Goal: Transaction & Acquisition: Purchase product/service

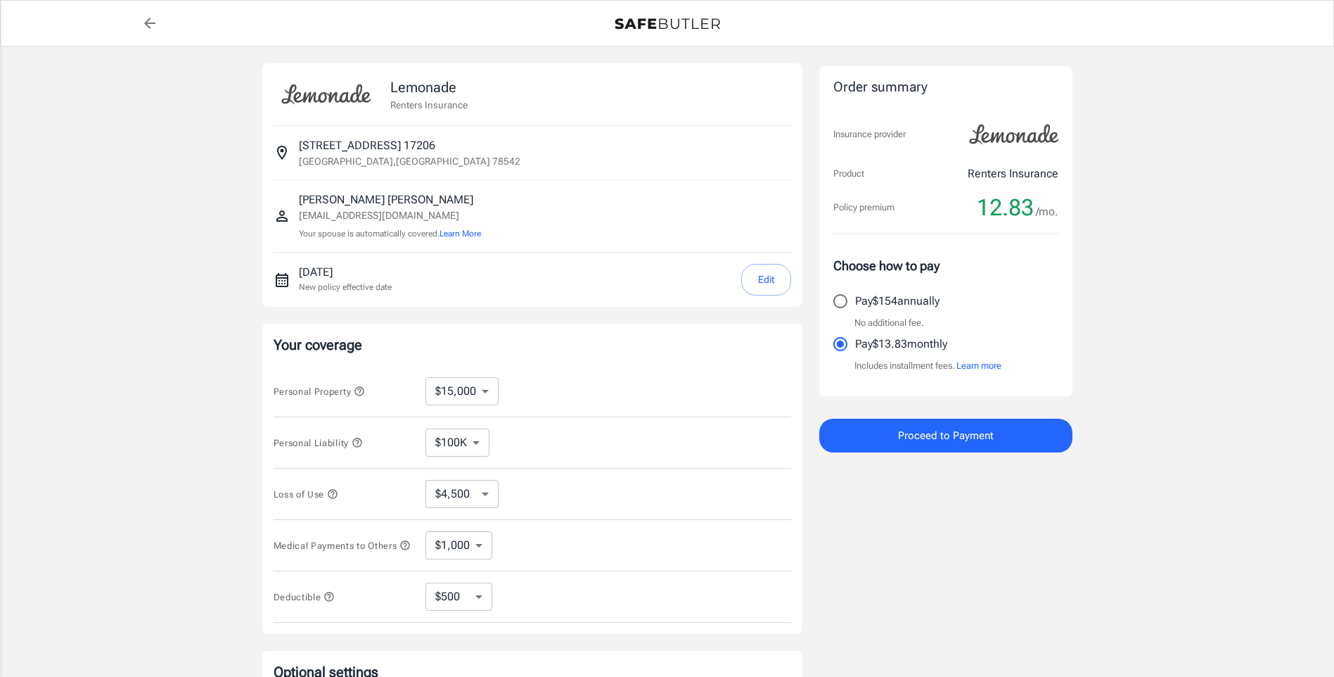
select select "15000"
select select "500"
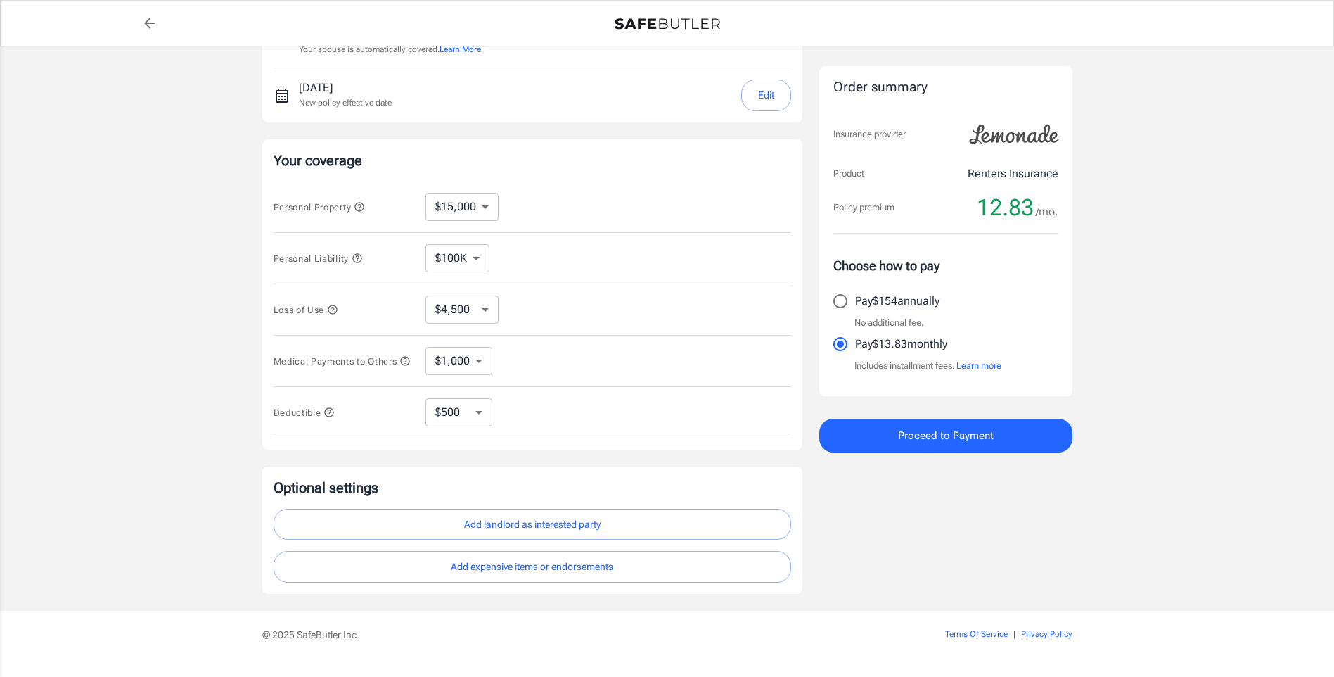
scroll to position [152, 0]
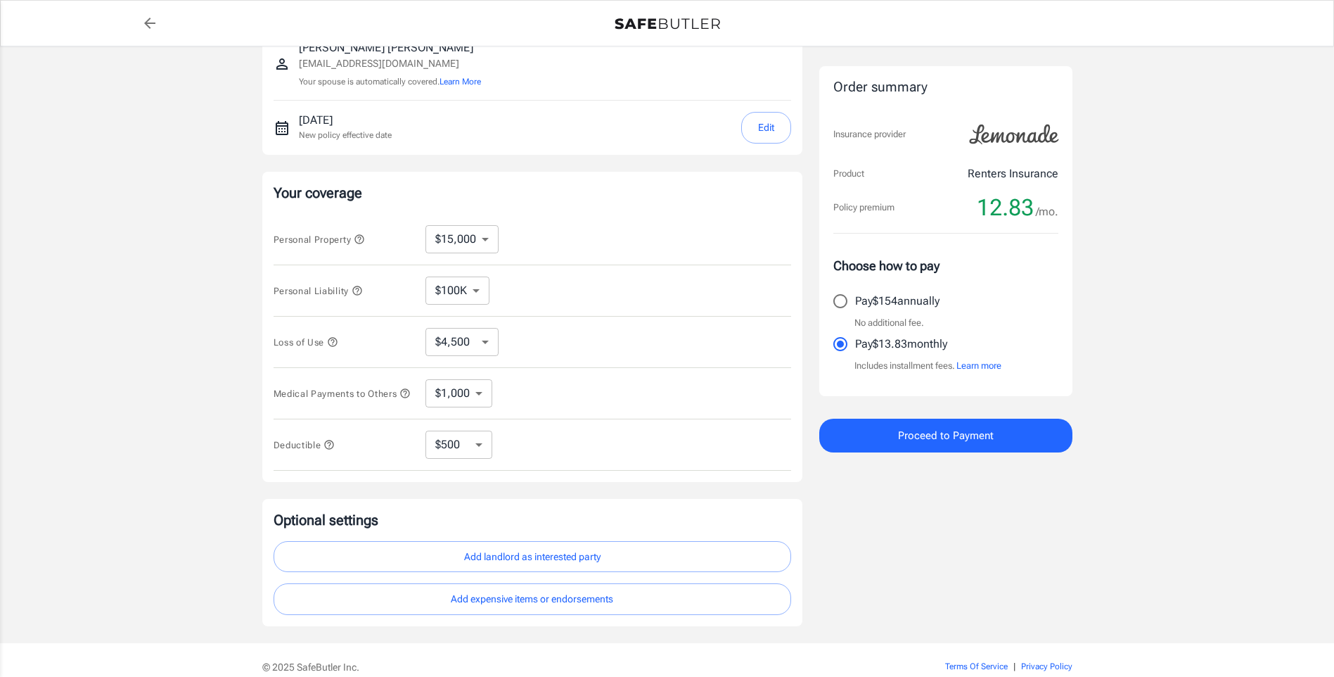
click at [483, 246] on select "$10,000 $15,000 $20,000 $25,000 $30,000 $40,000 $50,000 $100K $150K $200K $250K" at bounding box center [462, 239] width 73 height 28
select select "100000"
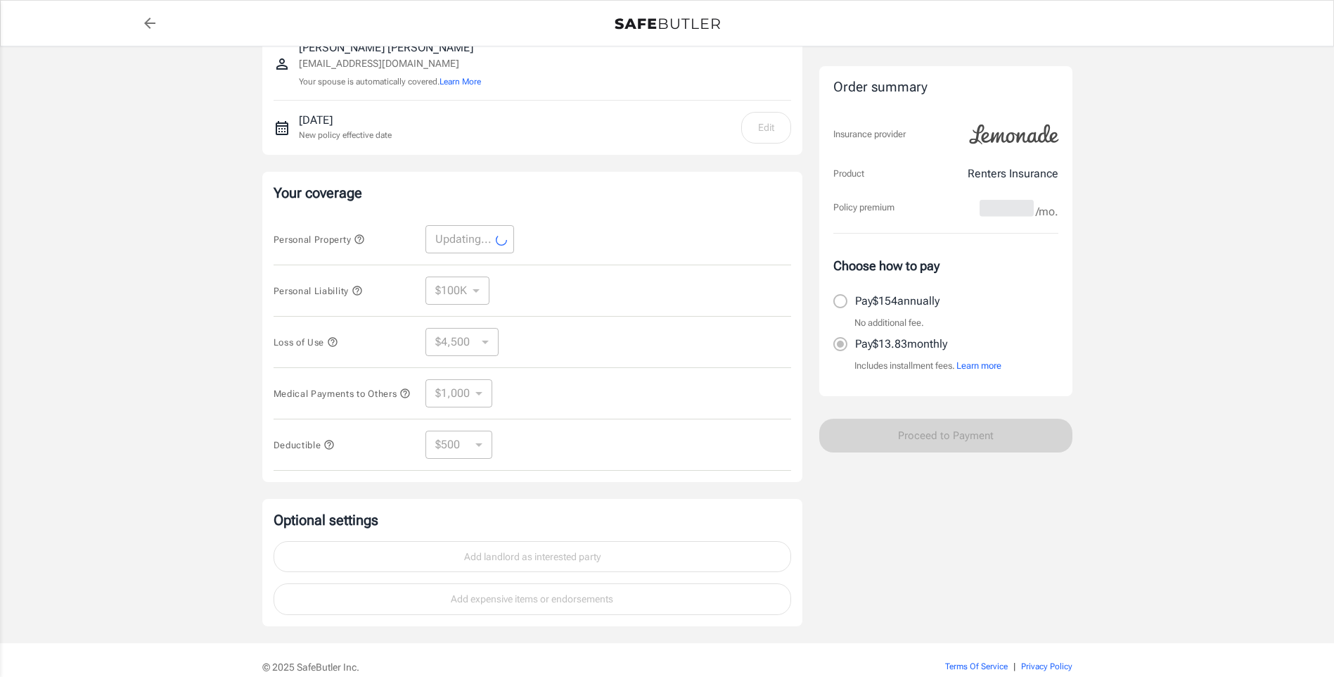
select select "100000"
select select "30000"
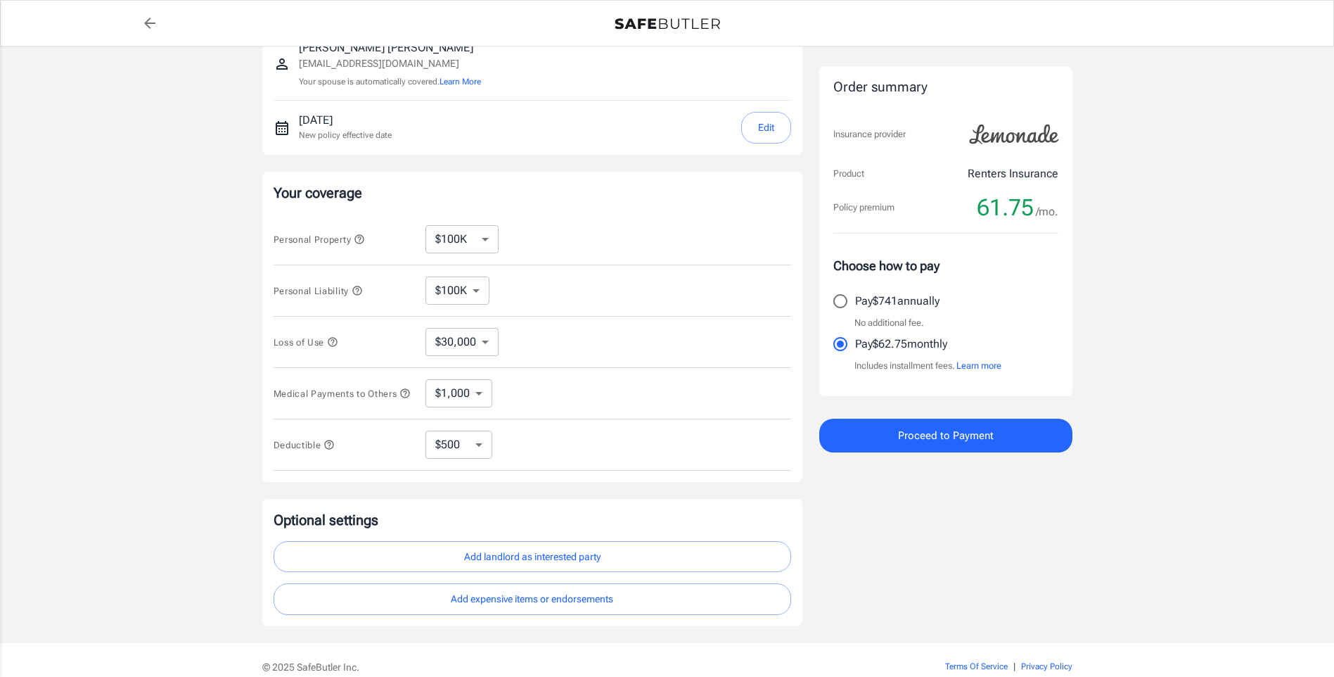
click at [485, 241] on select "$10,000 $15,000 $20,000 $25,000 $30,000 $40,000 $50,000 $100K $150K $200K $250K" at bounding box center [462, 239] width 73 height 28
select select "10000"
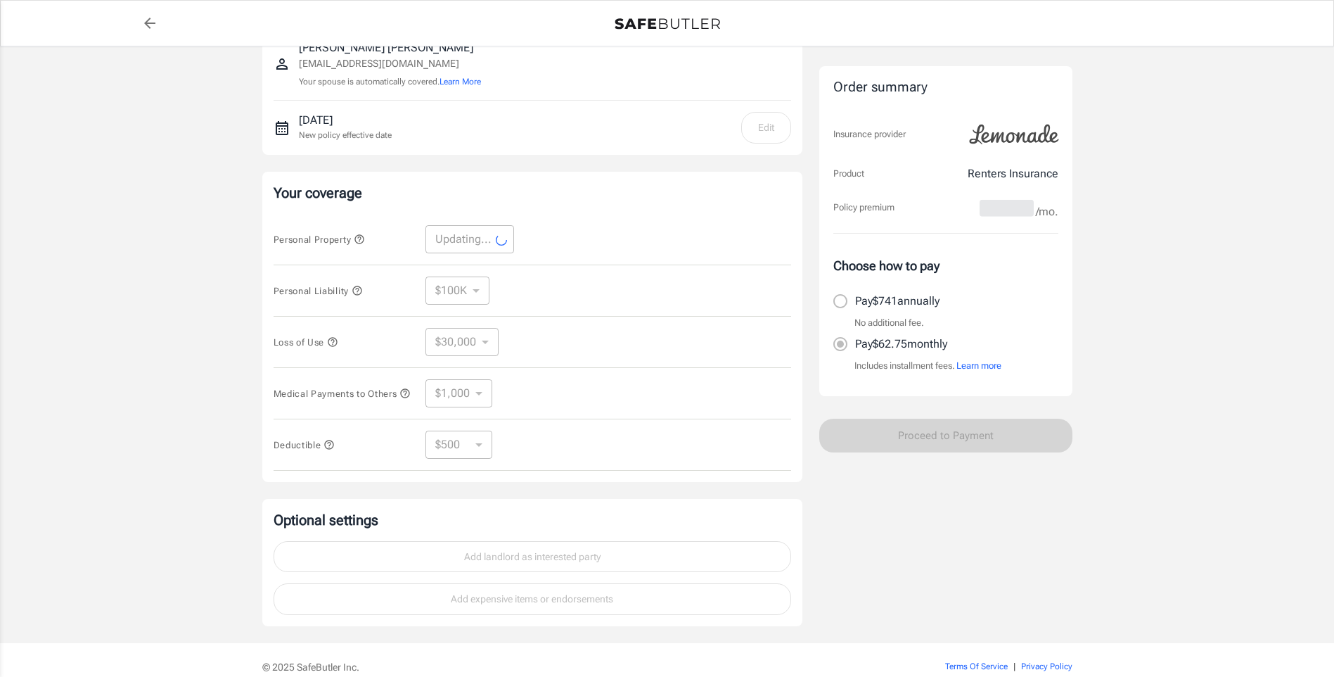
select select "10000"
select select "3000"
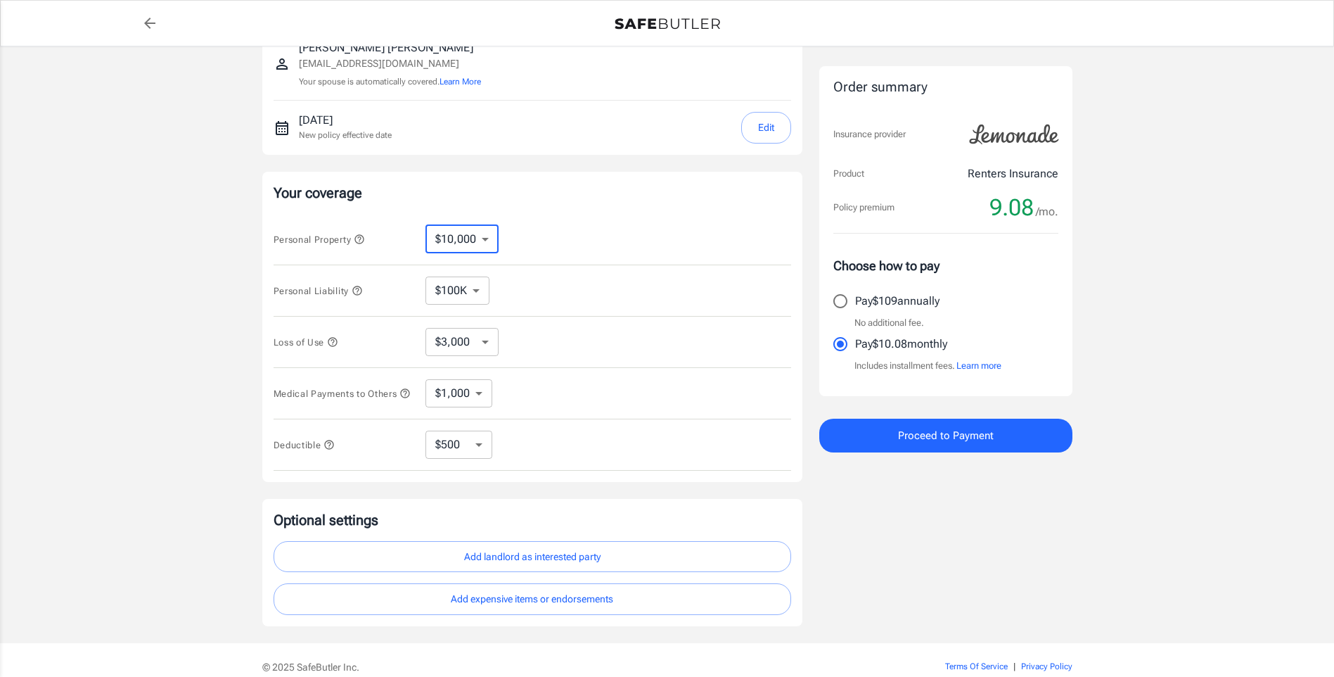
click at [484, 239] on select "$10,000 $15,000 $20,000 $25,000 $30,000 $40,000 $50,000 $100K $150K $200K $250K" at bounding box center [462, 239] width 73 height 28
select select "20000"
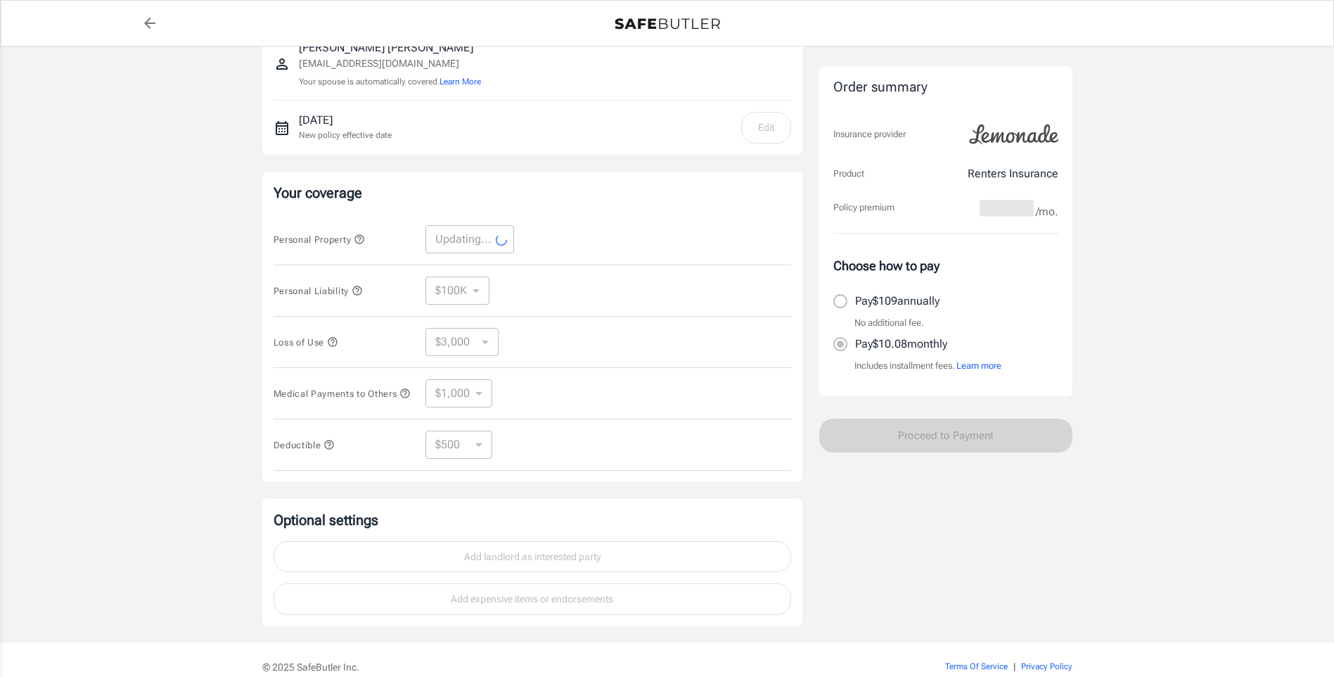
select select "20000"
select select "6000"
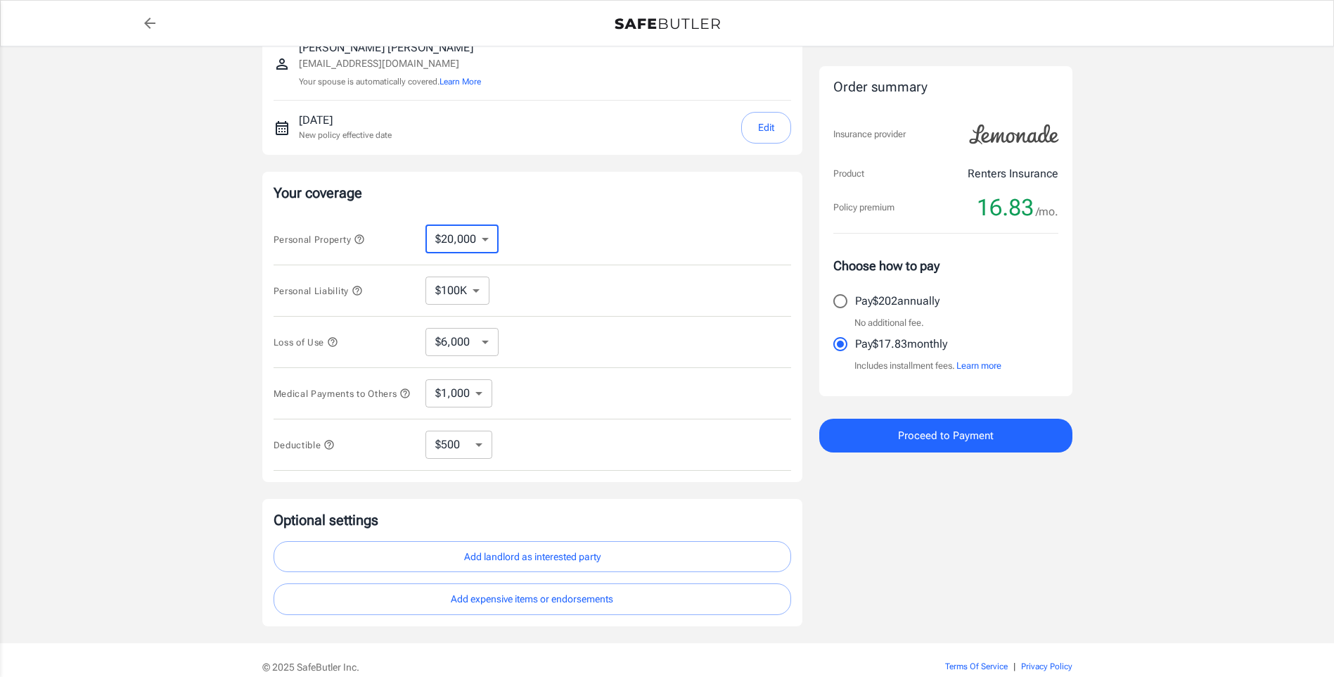
click at [490, 236] on select "$10,000 $15,000 $20,000 $25,000 $30,000 $40,000 $50,000 $100K $150K $200K $250K" at bounding box center [462, 239] width 73 height 28
select select "50000"
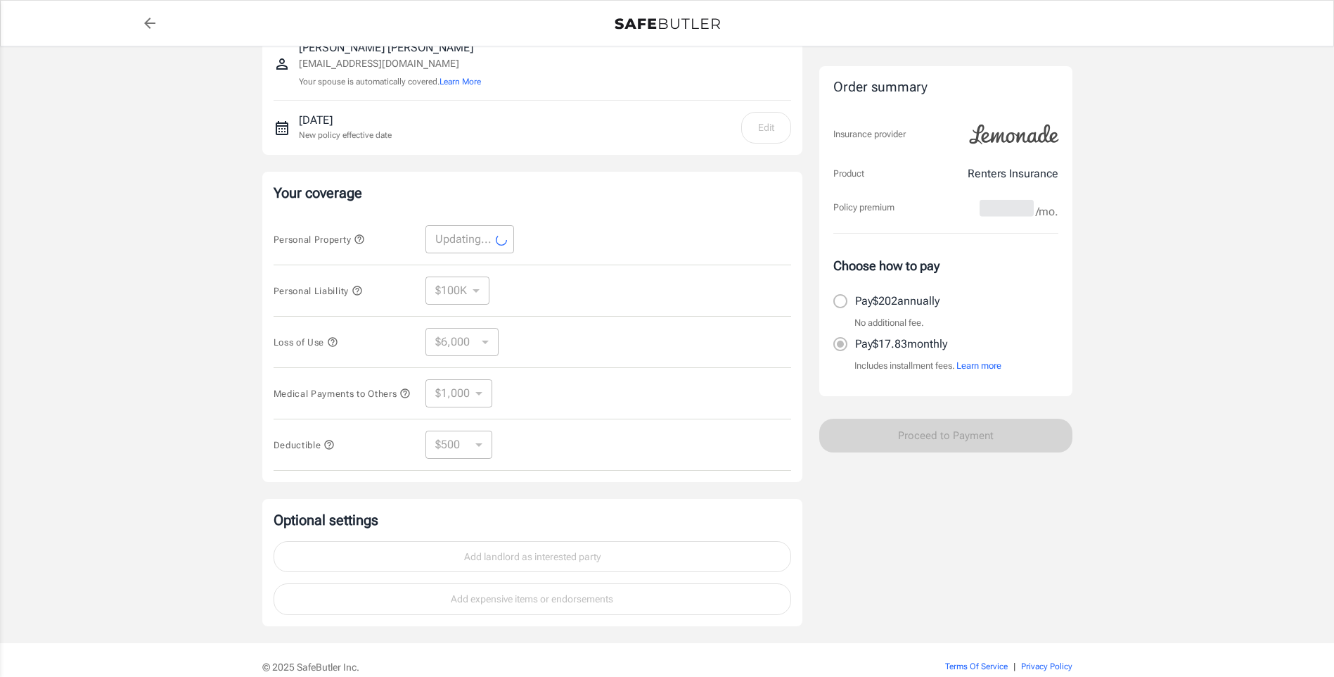
select select "50000"
select select "15000"
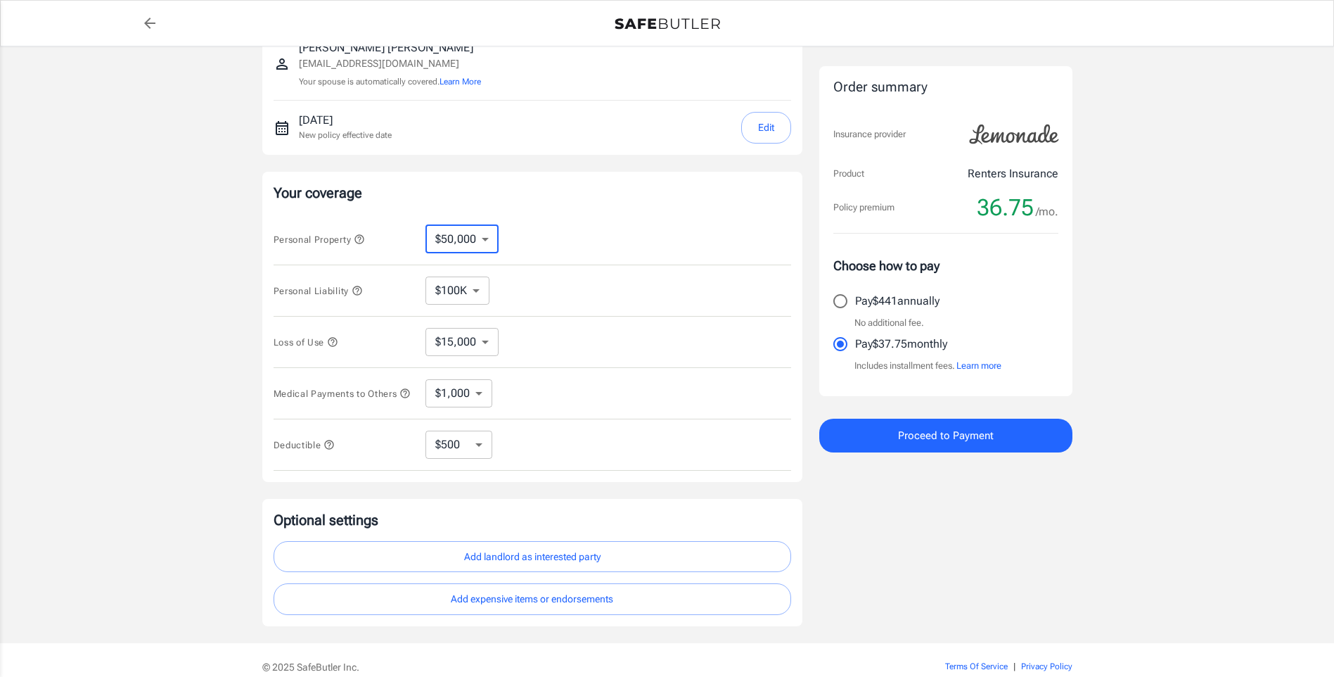
click at [480, 241] on select "$10,000 $15,000 $20,000 $25,000 $30,000 $40,000 $50,000 $100K $150K $200K $250K" at bounding box center [462, 239] width 73 height 28
select select "15000"
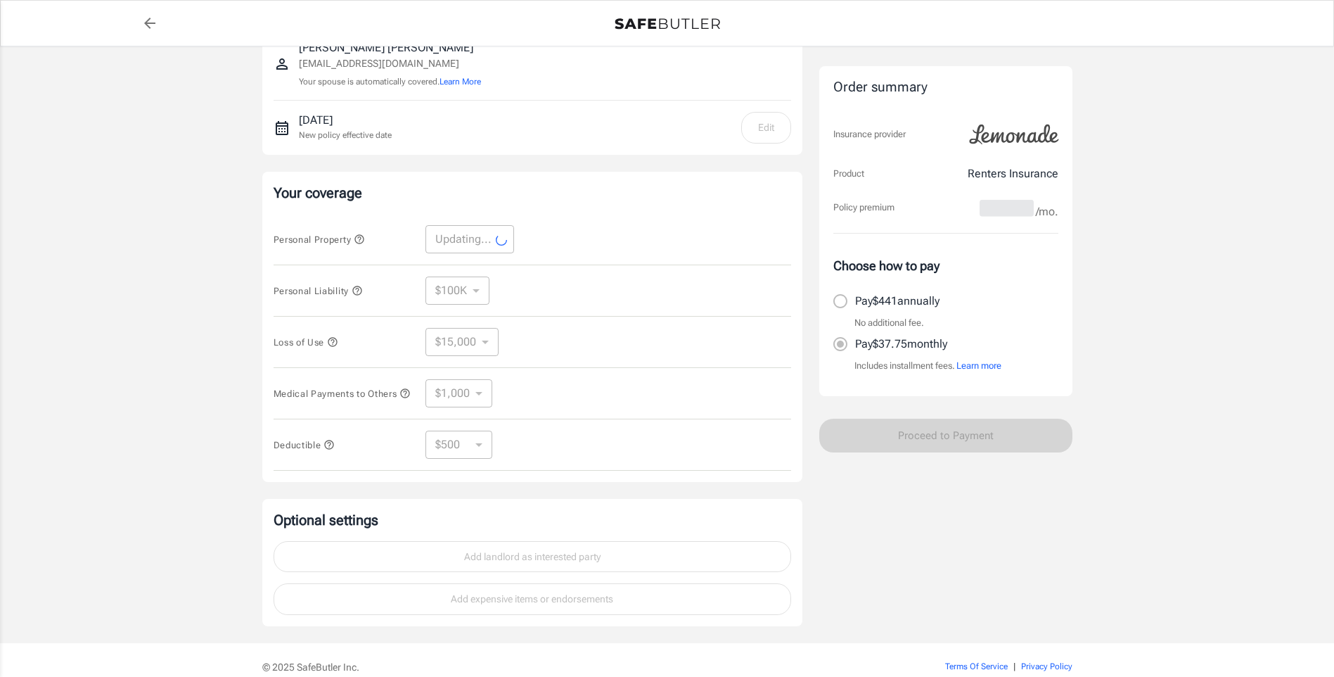
select select "15000"
select select "4500"
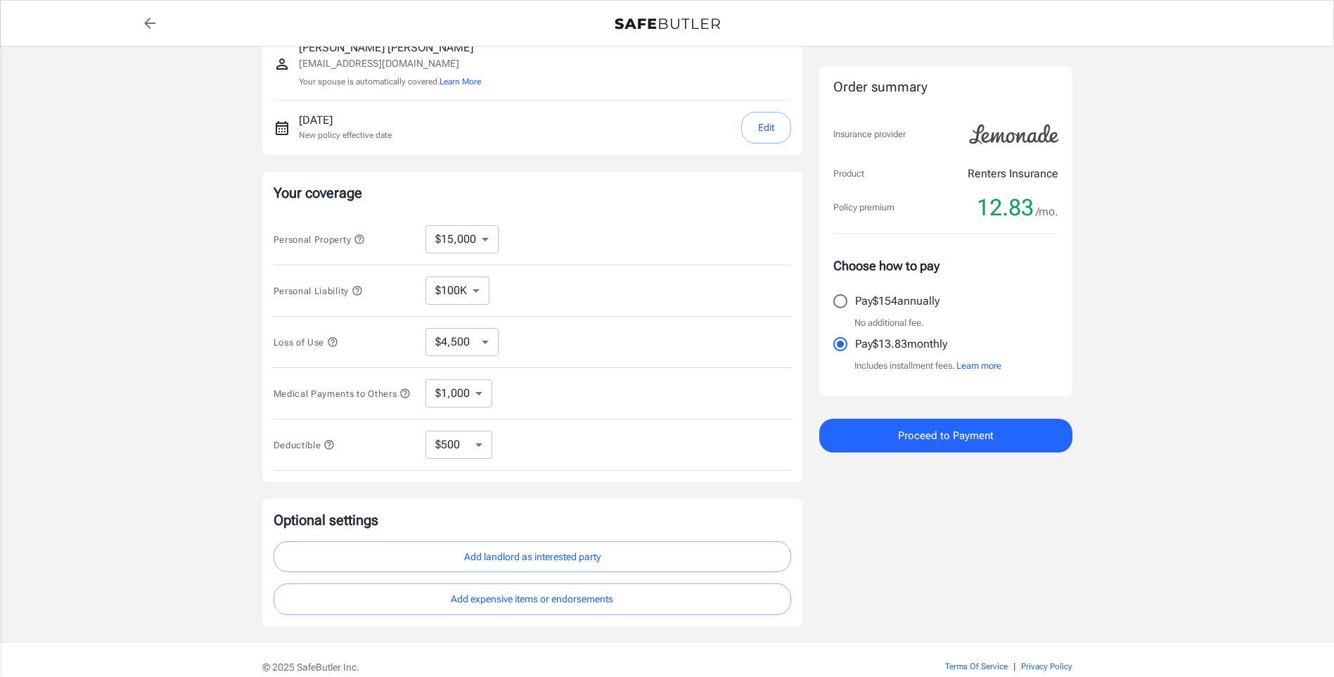
click at [479, 238] on select "$10,000 $15,000 $20,000 $25,000 $30,000 $40,000 $50,000 $100K $150K $200K $250K" at bounding box center [462, 239] width 73 height 28
select select "10000"
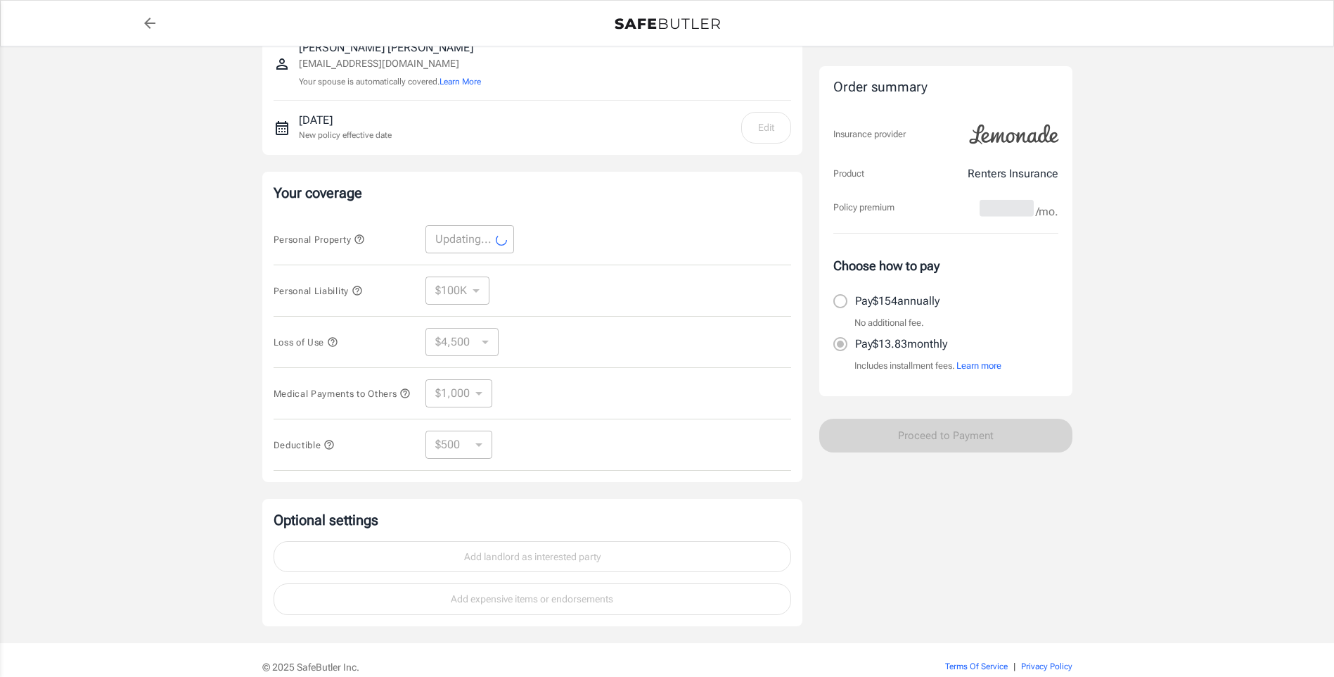
select select "10000"
select select "3000"
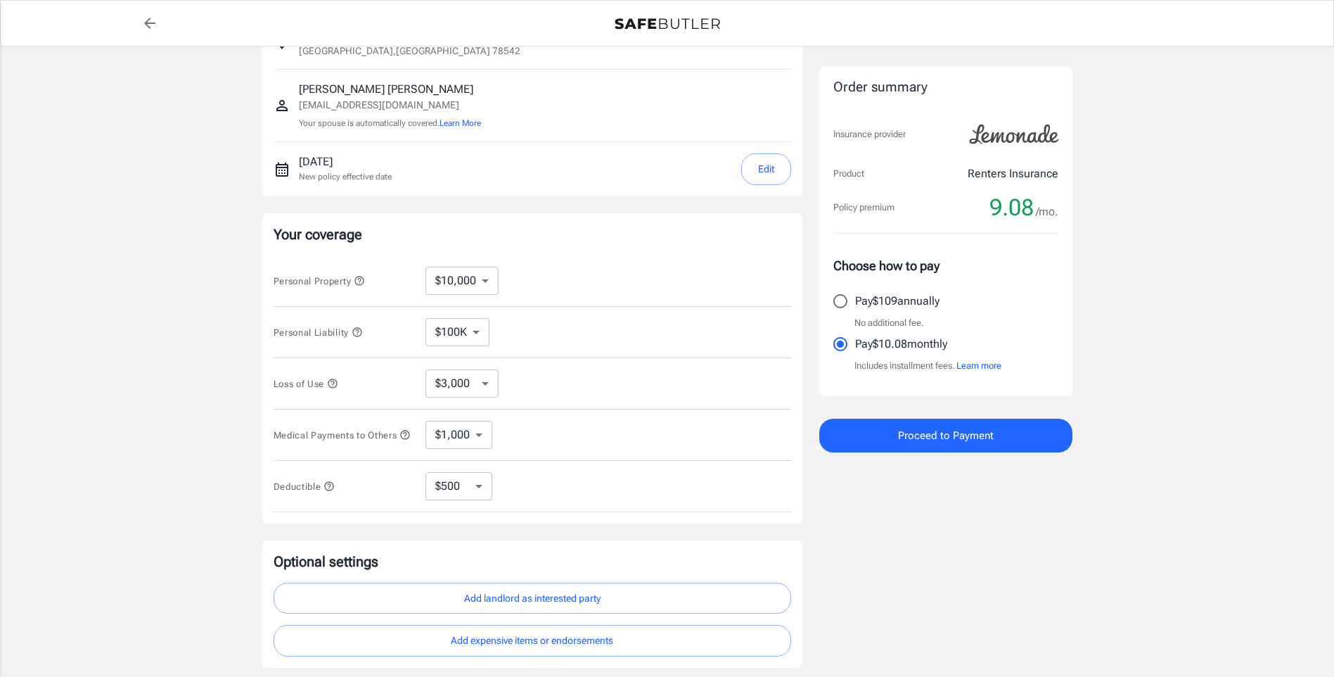
scroll to position [0, 0]
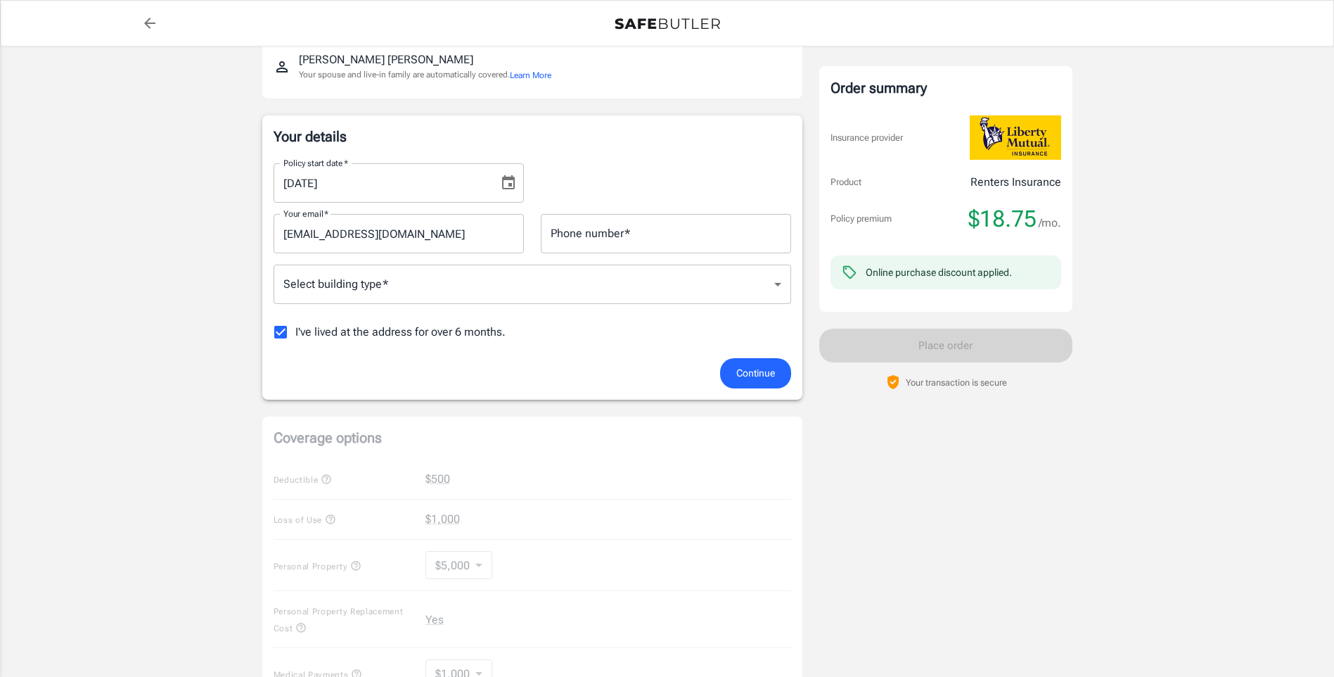
scroll to position [422, 0]
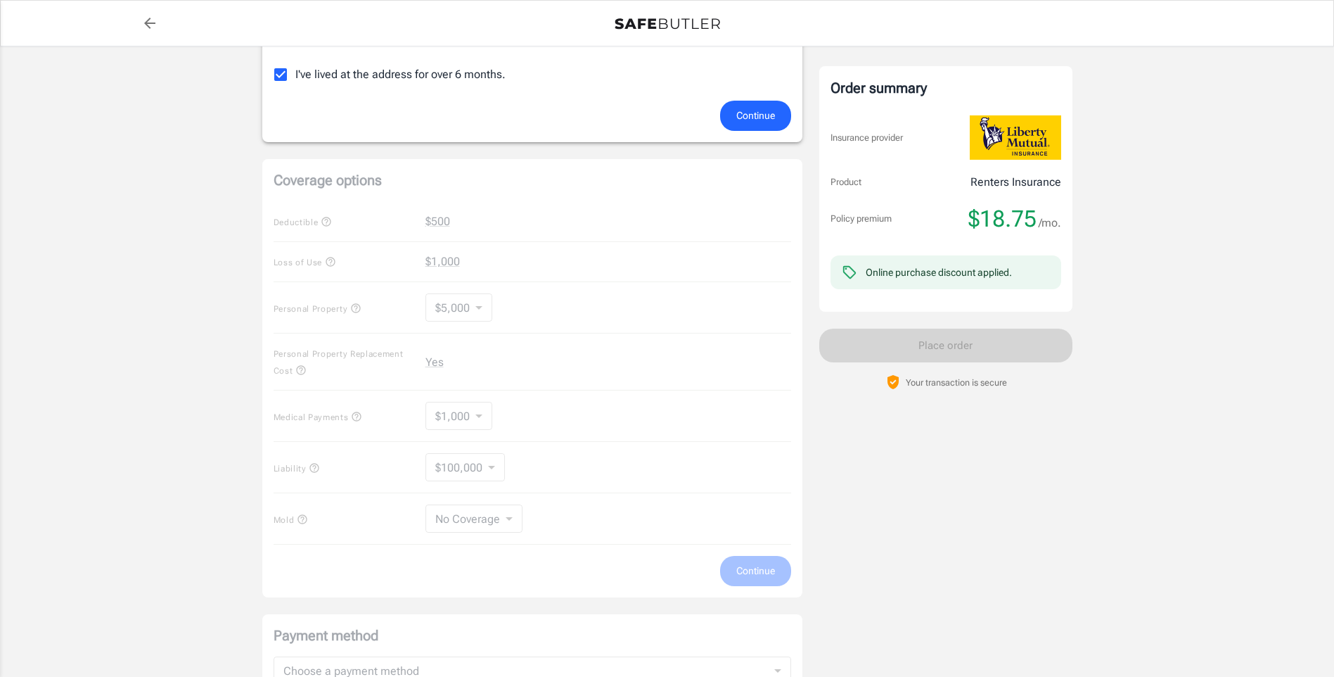
click at [478, 305] on div "Coverage options Deductible $500 Loss of Use $1,000 Personal Property $5,000 50…" at bounding box center [532, 378] width 540 height 438
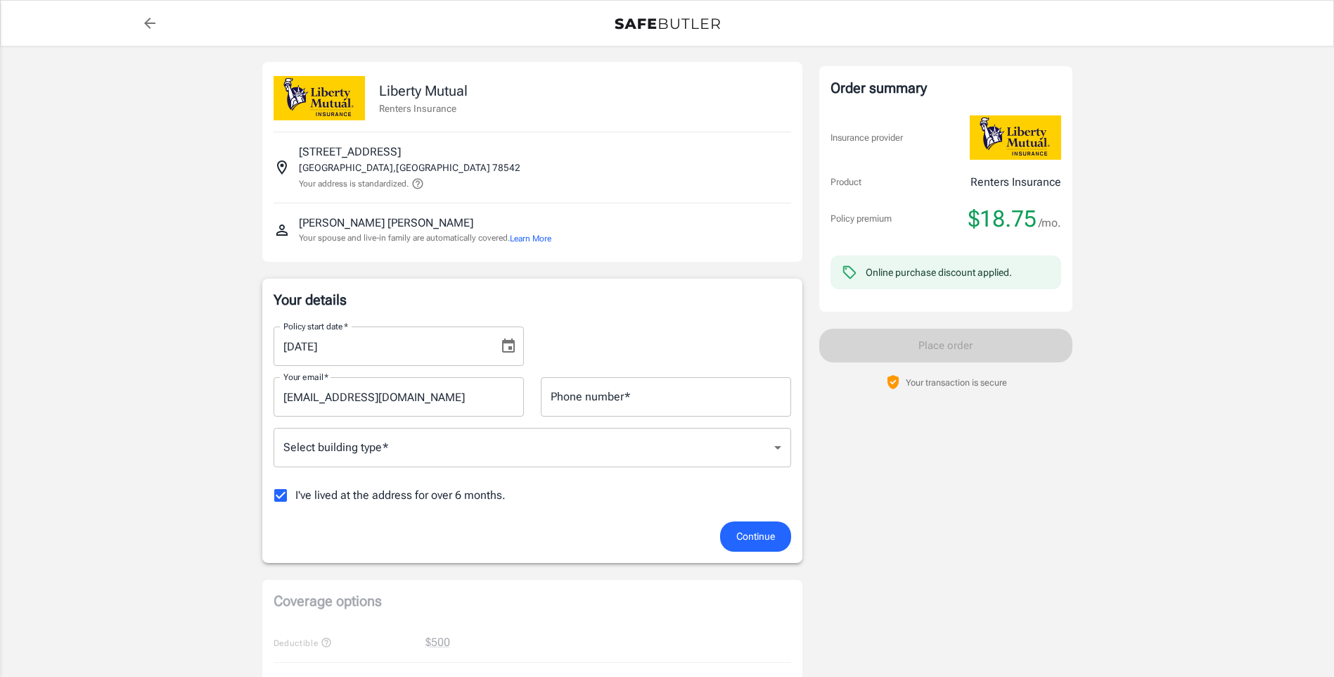
scroll to position [0, 0]
